Goal: Communication & Community: Participate in discussion

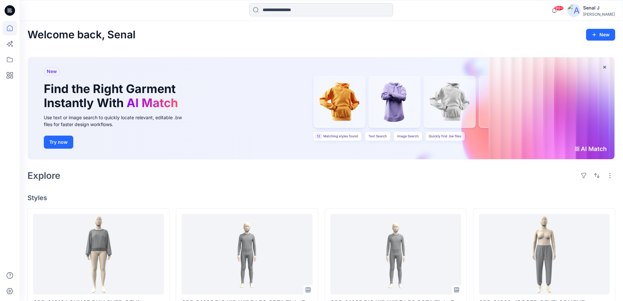
scroll to position [131, 0]
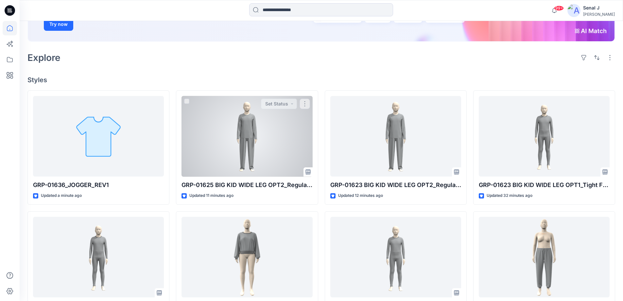
scroll to position [131, 0]
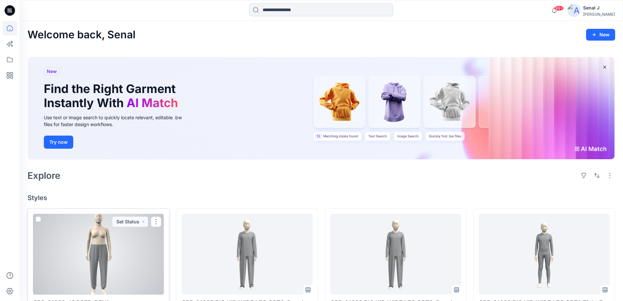
click at [119, 257] on div at bounding box center [98, 254] width 131 height 81
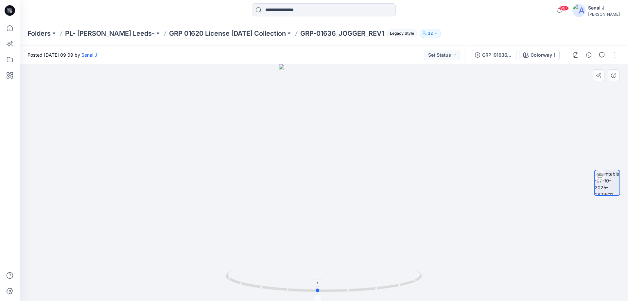
drag, startPoint x: 383, startPoint y: 286, endPoint x: 397, endPoint y: 260, distance: 28.7
click at [403, 277] on icon at bounding box center [325, 281] width 198 height 25
click at [617, 55] on button "button" at bounding box center [615, 55] width 10 height 10
click at [586, 70] on button "Edit" at bounding box center [587, 70] width 60 height 12
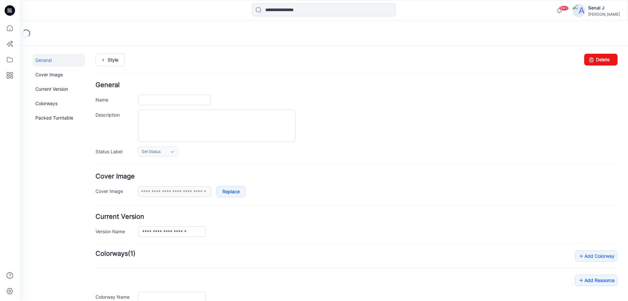
type input "**********"
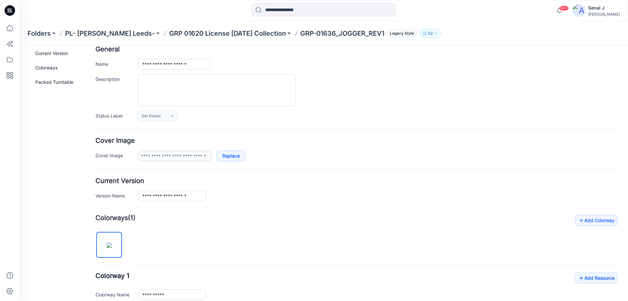
scroll to position [131, 0]
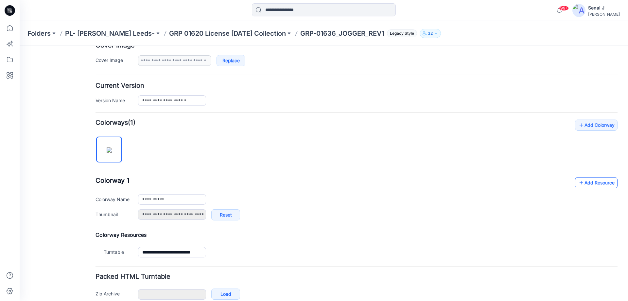
click at [596, 183] on link "Add Resource" at bounding box center [596, 182] width 43 height 11
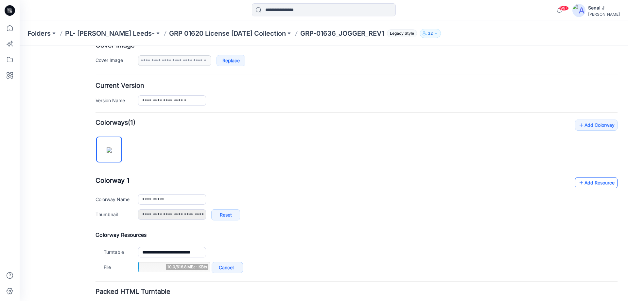
click at [578, 181] on icon at bounding box center [581, 182] width 7 height 10
click at [591, 184] on link "Add Resource" at bounding box center [596, 182] width 43 height 11
click at [586, 184] on link "Add Resource" at bounding box center [596, 182] width 43 height 11
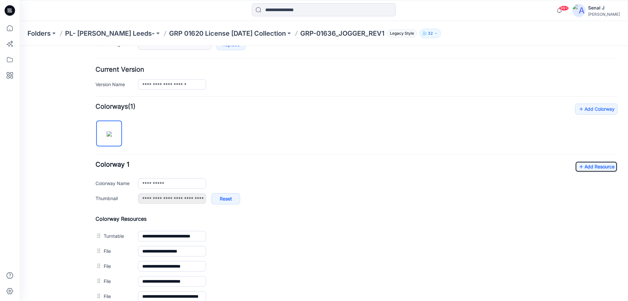
scroll to position [0, 0]
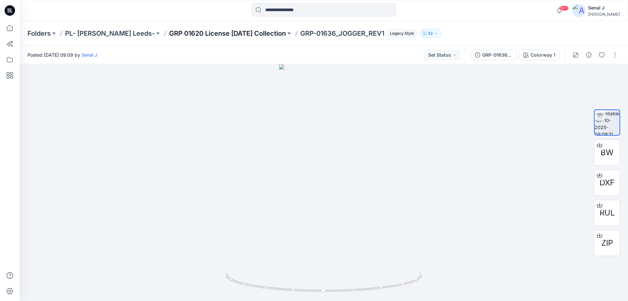
click at [207, 31] on p "GRP 01620 License Halloween Collection" at bounding box center [227, 33] width 117 height 9
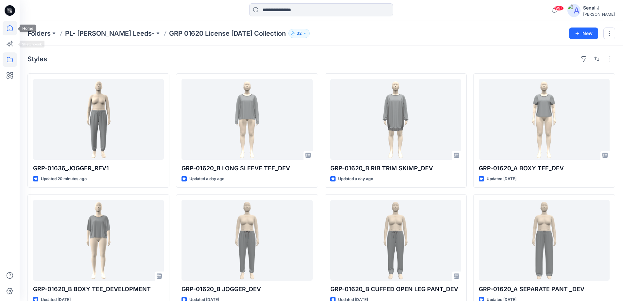
click at [10, 27] on icon at bounding box center [10, 28] width 14 height 14
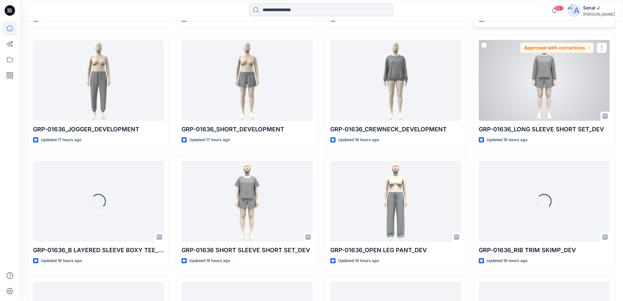
scroll to position [425, 0]
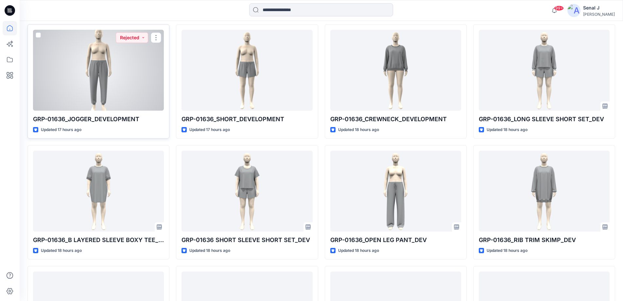
click at [117, 76] on div at bounding box center [98, 70] width 131 height 81
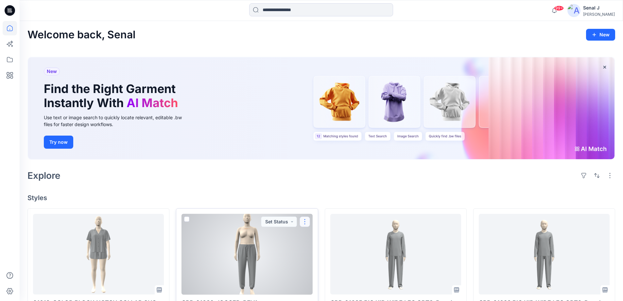
click at [305, 220] on button "button" at bounding box center [305, 221] width 10 height 10
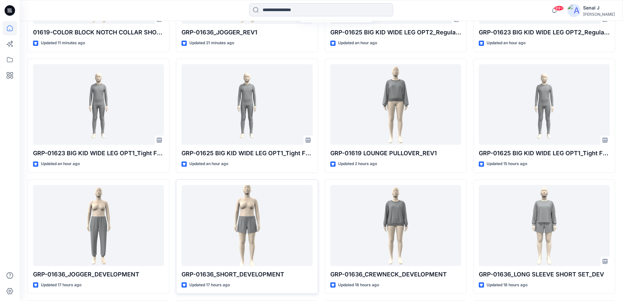
scroll to position [262, 0]
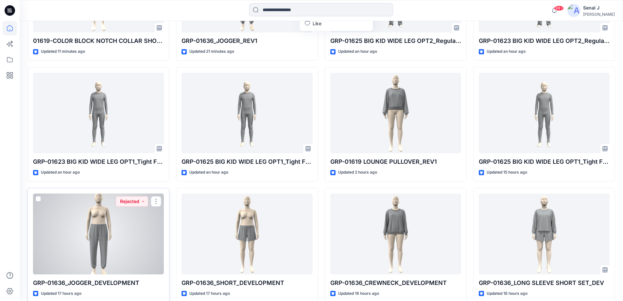
click at [81, 237] on div at bounding box center [98, 233] width 131 height 81
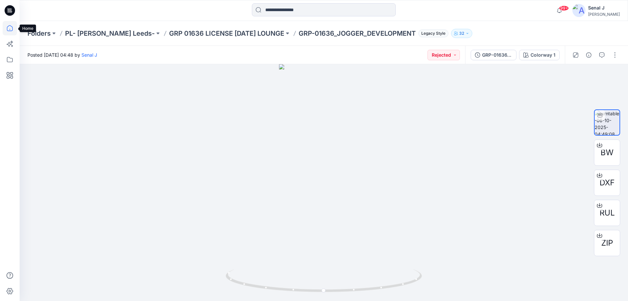
click at [6, 29] on icon at bounding box center [10, 28] width 14 height 14
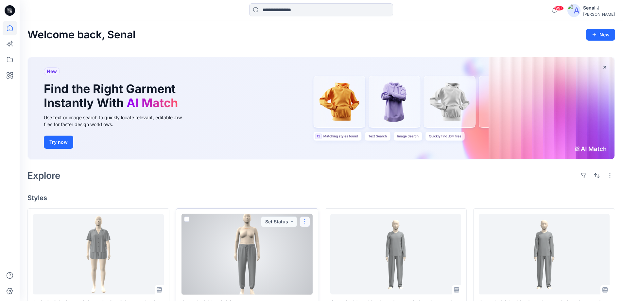
click at [303, 221] on button "button" at bounding box center [305, 221] width 10 height 10
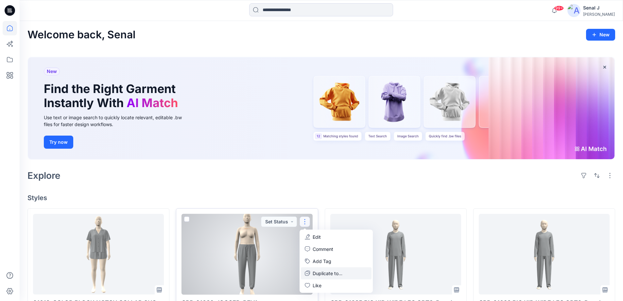
click at [322, 275] on p "Duplicate to..." at bounding box center [328, 273] width 30 height 7
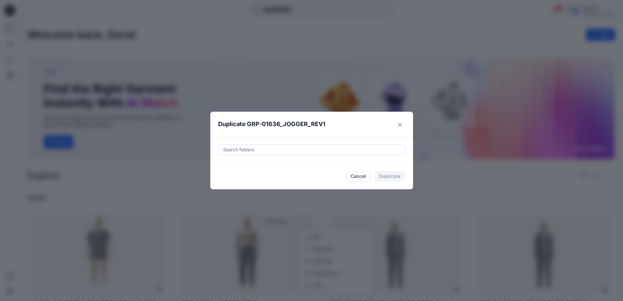
click at [253, 149] on div at bounding box center [311, 150] width 179 height 8
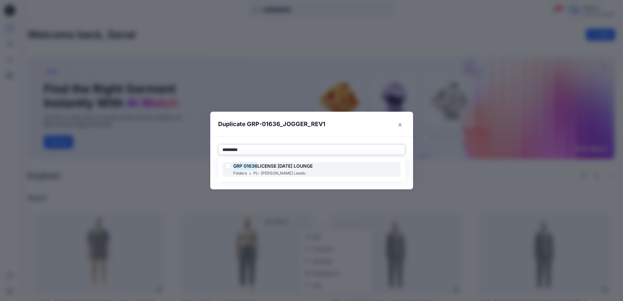
click at [281, 168] on span "LICENSE HALLOWEEN LOUNGE" at bounding box center [284, 166] width 55 height 6
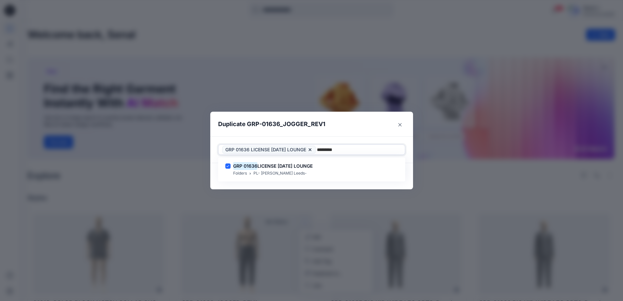
type input "*********"
click at [412, 172] on footer "Cancel Duplicate" at bounding box center [311, 176] width 203 height 26
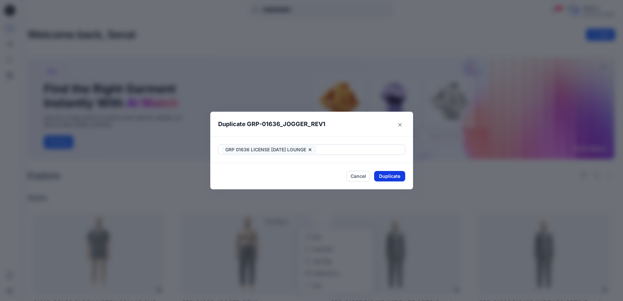
click at [395, 174] on button "Duplicate" at bounding box center [389, 176] width 31 height 10
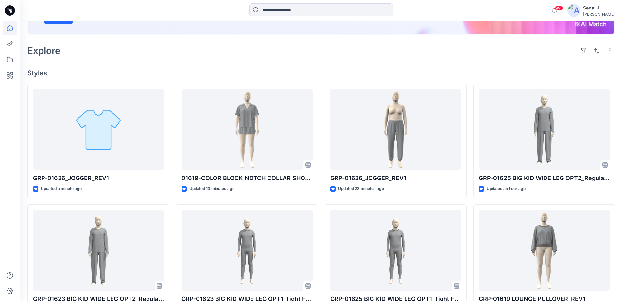
scroll to position [131, 0]
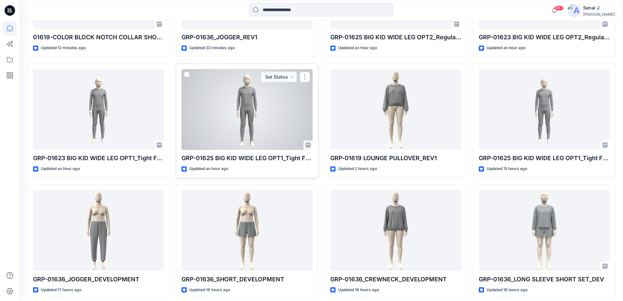
scroll to position [294, 0]
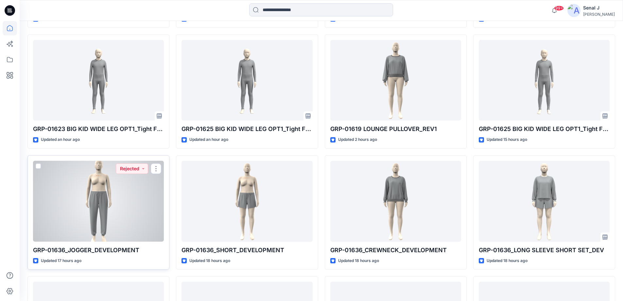
click at [115, 197] on div at bounding box center [98, 201] width 131 height 81
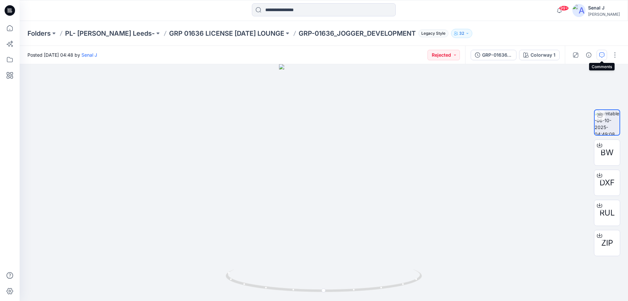
click at [598, 55] on button "button" at bounding box center [602, 55] width 10 height 10
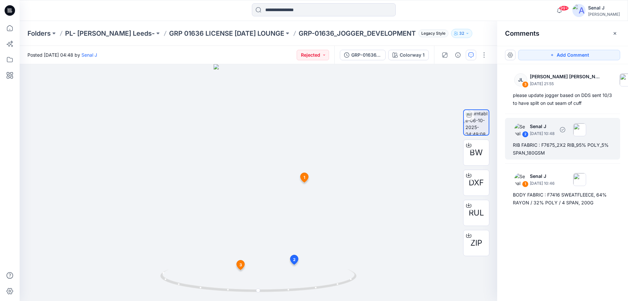
click at [553, 147] on div "RIB FABRIC : F7675_2X2 RIB_95% POLY_5% SPAN_180GSM" at bounding box center [562, 149] width 99 height 16
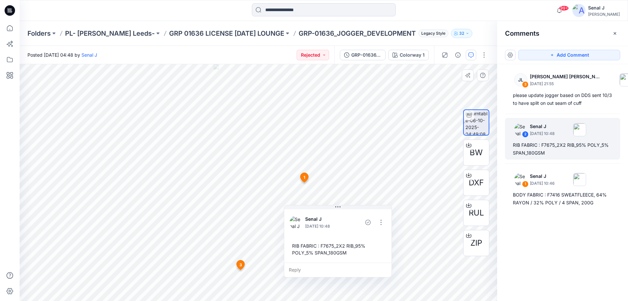
click at [296, 246] on div "RIB FABRIC : F7675_2X2 RIB_95% POLY_5% SPAN_180GSM" at bounding box center [337, 248] width 97 height 19
drag, startPoint x: 296, startPoint y: 246, endPoint x: 361, endPoint y: 255, distance: 65.7
click at [361, 255] on div "RIB FABRIC : F7675_2X2 RIB_95% POLY_5% SPAN_180GSM" at bounding box center [337, 248] width 97 height 19
copy div "RIB FABRIC : F7675_2X2 RIB_95% POLY_5% SPAN_180GSM Reply 3 JL [PERSON_NAME] [PE…"
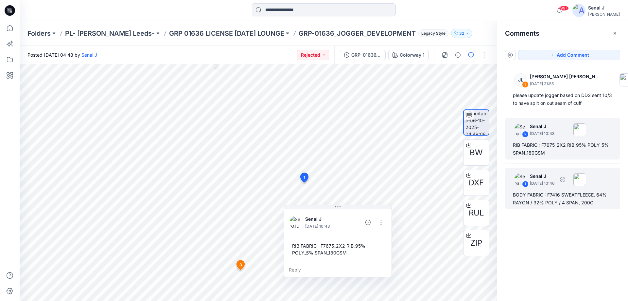
click at [530, 196] on div "BODY FABRIC : F7416 SWEATFLEECE, 64% RAYON / 32% POLY / 4 SPAN, 200G" at bounding box center [562, 199] width 99 height 16
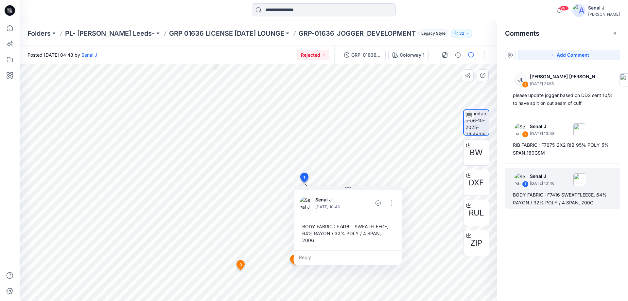
click at [309, 227] on div "BODY FABRIC : F7416 SWEATFLEECE, 64% RAYON / 32% POLY / 4 SPAN, 200G" at bounding box center [348, 233] width 97 height 26
drag, startPoint x: 309, startPoint y: 227, endPoint x: 387, endPoint y: 235, distance: 78.9
click at [387, 235] on div "BODY FABRIC : F7416 SWEATFLEECE, 64% RAYON / 32% POLY / 4 SPAN, 200G" at bounding box center [348, 233] width 97 height 26
copy div "BODY FABRIC : F7416 SWEATFLEECE, 64% RAYON / 32% POLY / 4 SPAN, 200G"
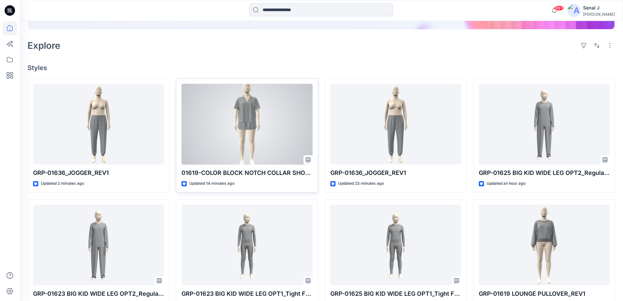
scroll to position [131, 0]
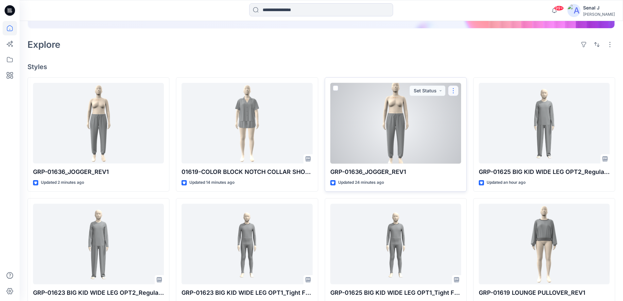
click at [455, 89] on button "button" at bounding box center [453, 90] width 10 height 10
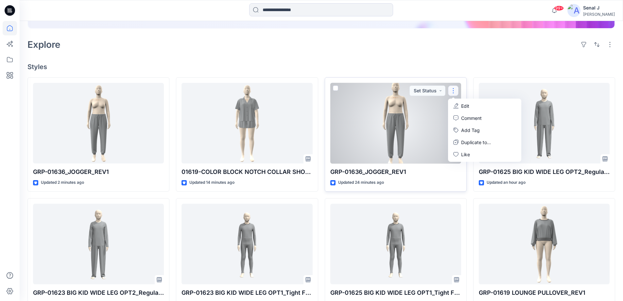
click at [465, 106] on p "Edit" at bounding box center [465, 105] width 8 height 7
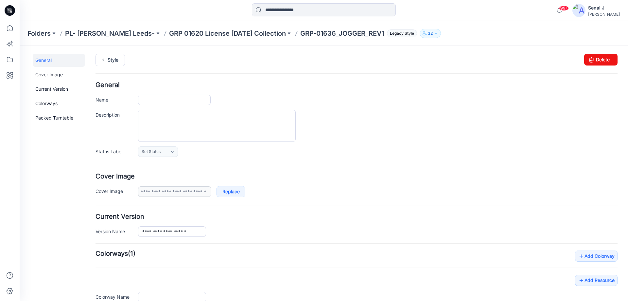
type input "**********"
click at [587, 61] on icon at bounding box center [591, 60] width 9 height 12
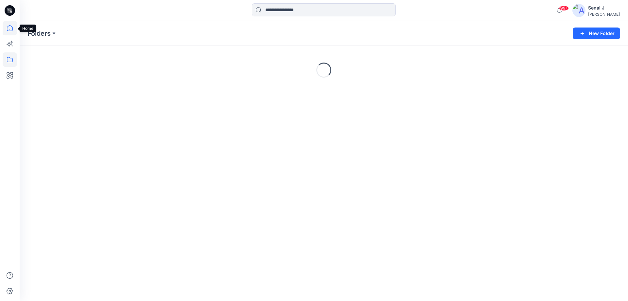
click at [11, 27] on icon at bounding box center [10, 28] width 14 height 14
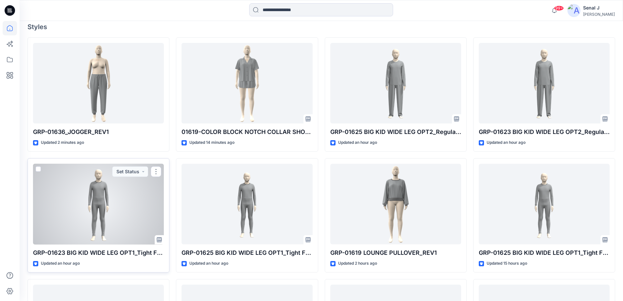
scroll to position [131, 0]
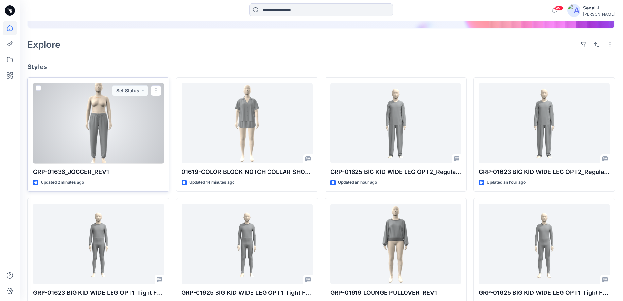
click at [107, 126] on div at bounding box center [98, 123] width 131 height 81
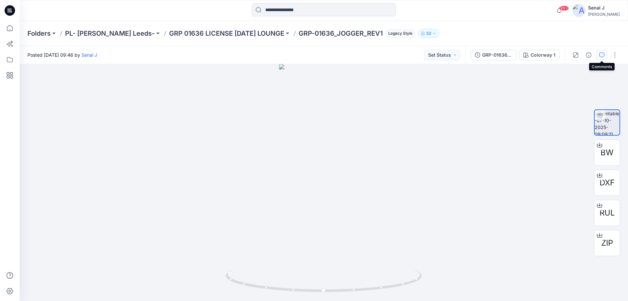
click at [602, 54] on icon "button" at bounding box center [601, 54] width 5 height 5
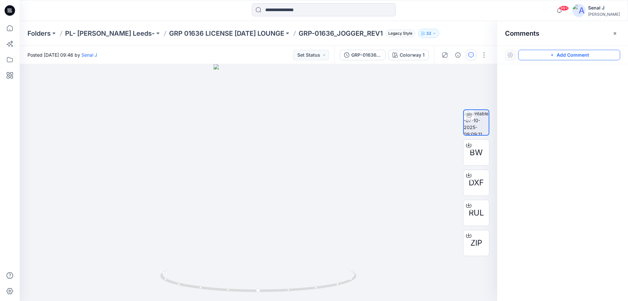
click at [543, 56] on button "Add Comment" at bounding box center [569, 55] width 102 height 10
click at [307, 132] on div "1" at bounding box center [259, 182] width 478 height 236
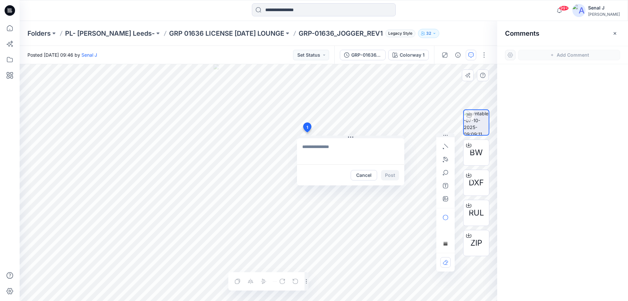
type textarea "**********"
click at [393, 175] on button "Post" at bounding box center [390, 175] width 18 height 10
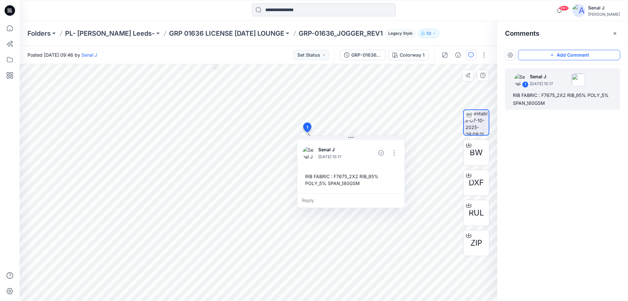
click at [568, 55] on button "Add Comment" at bounding box center [569, 55] width 102 height 10
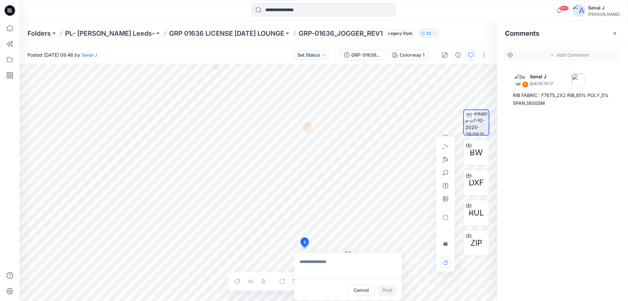
click at [305, 247] on div "2 Cancel Post 1 Senal J October 07, 2025 15:17 RIB FABRIC : F7675_2X2 RIB_95% P…" at bounding box center [259, 182] width 478 height 236
type textarea "**********"
click at [388, 290] on button "Post" at bounding box center [387, 290] width 18 height 10
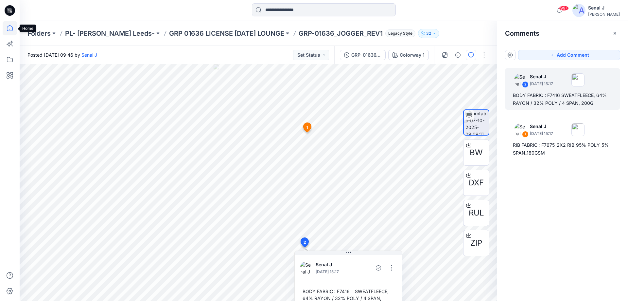
click at [9, 24] on icon at bounding box center [10, 28] width 14 height 14
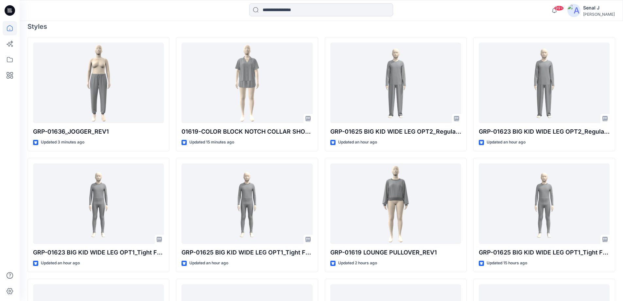
scroll to position [174, 0]
